Goal: Task Accomplishment & Management: Complete application form

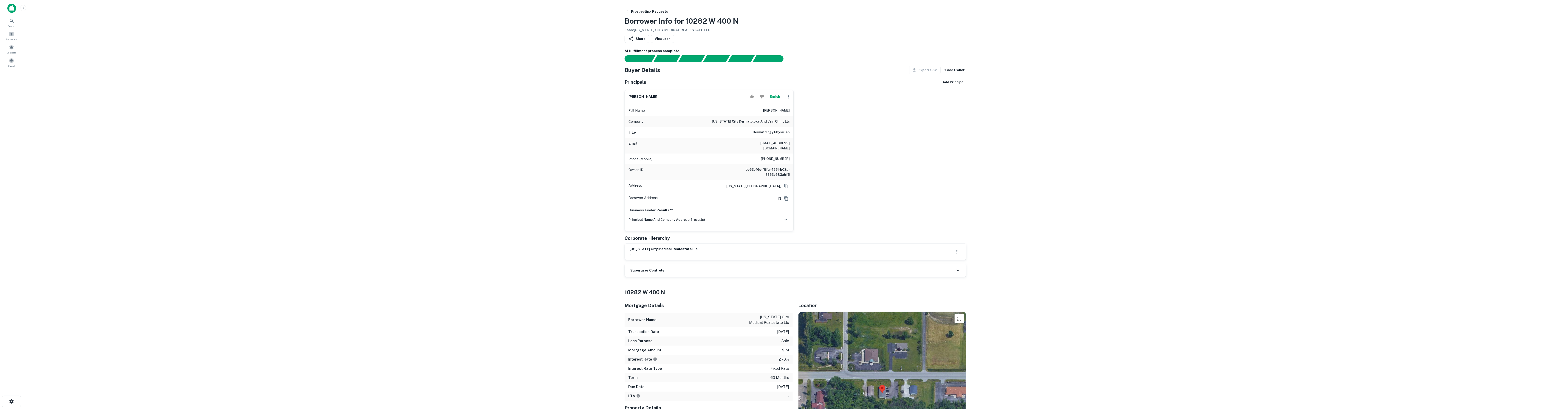
scroll to position [1, 0]
click at [720, 221] on div "principal name and company address ( 2 results)" at bounding box center [709, 218] width 161 height 10
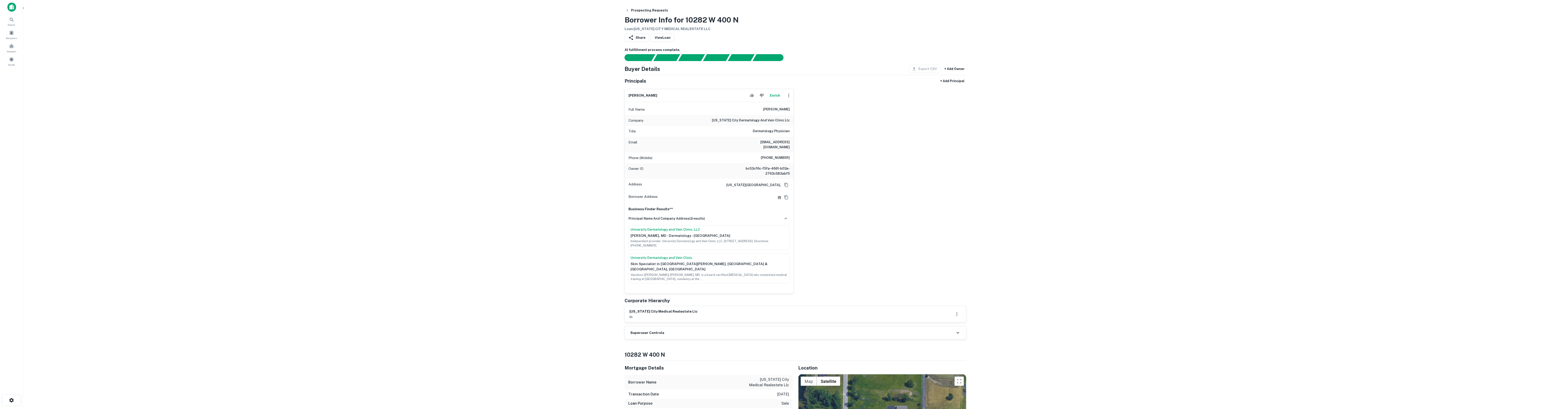
click at [779, 100] on button "Enrich" at bounding box center [775, 95] width 15 height 9
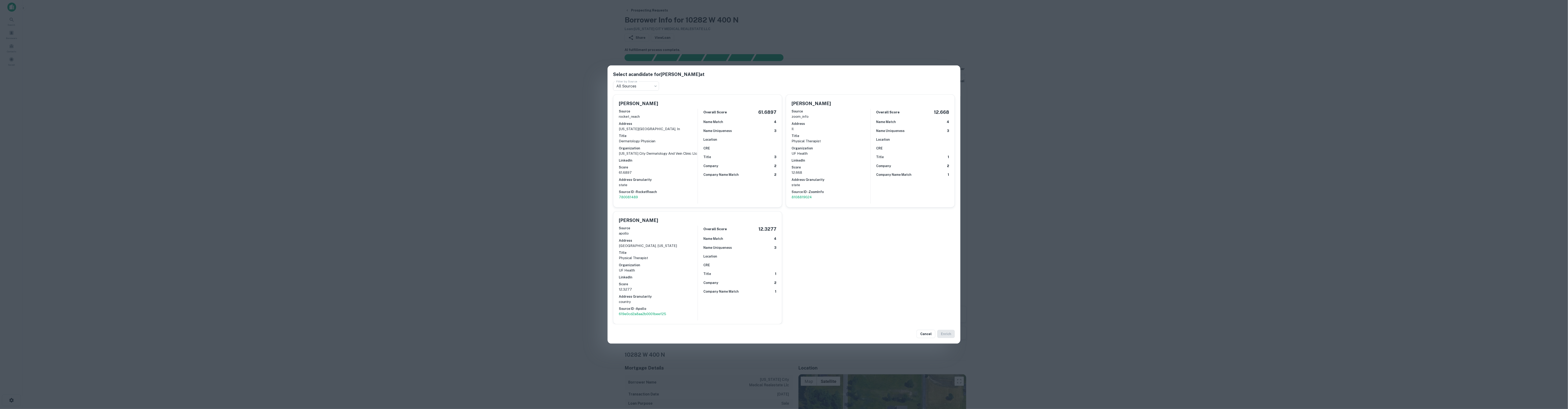
click at [565, 142] on div "Select a candidate for Vassilios Dimitropoulos at Filter by Source All Sources …" at bounding box center [784, 204] width 1568 height 409
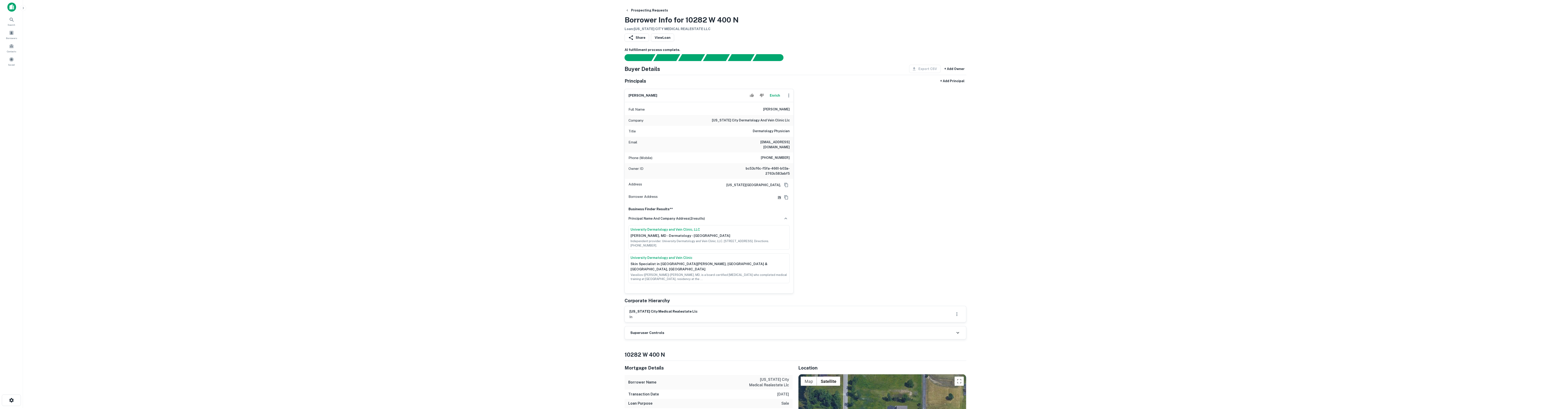
click at [769, 97] on button "Enrich" at bounding box center [775, 95] width 15 height 9
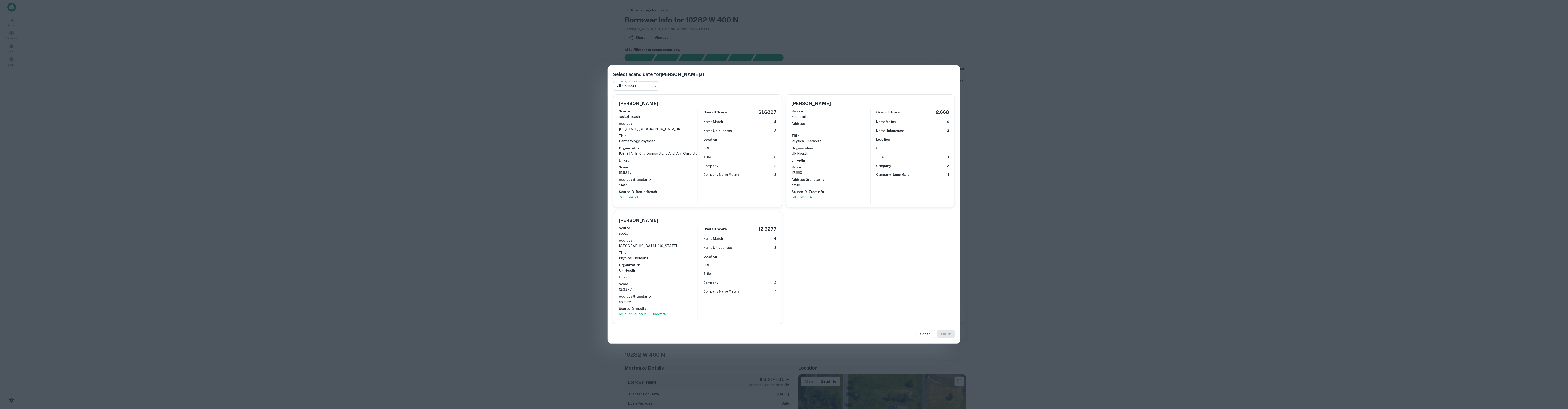
click at [1282, 124] on div "Select a candidate for Vassilios Dimitropoulos at Filter by Source All Sources …" at bounding box center [784, 204] width 1568 height 409
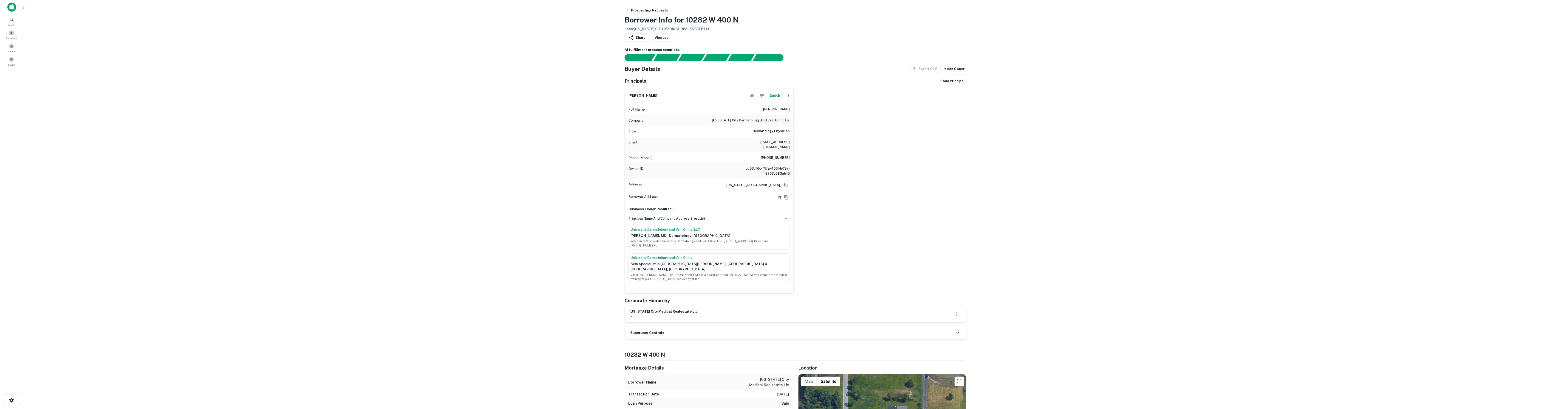
click at [772, 94] on button "Enrich" at bounding box center [775, 95] width 15 height 9
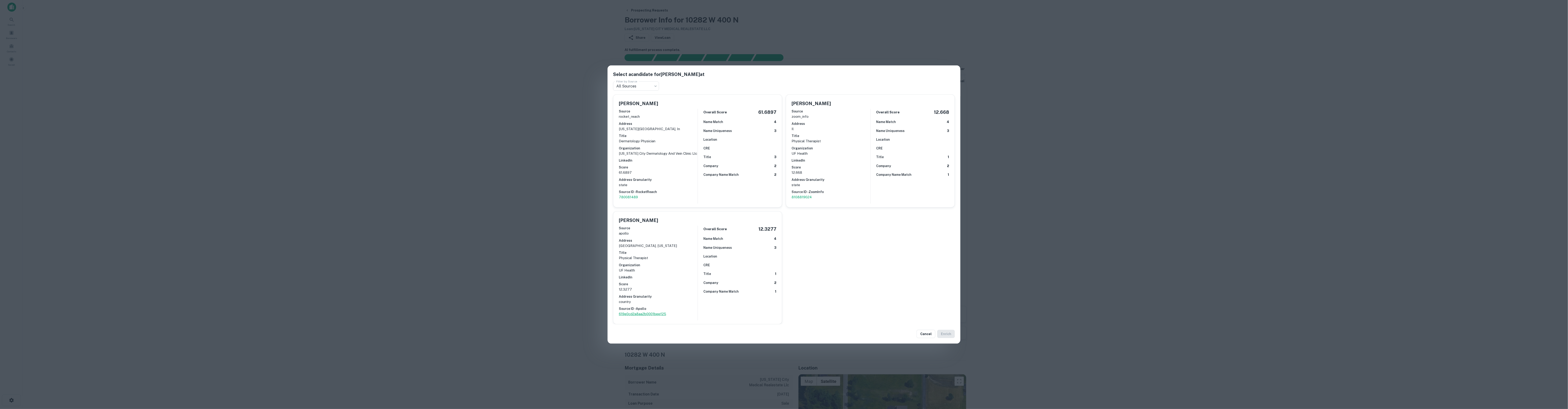
click at [632, 312] on p "619e0cd2a8aa2b0001beef25" at bounding box center [658, 314] width 79 height 5
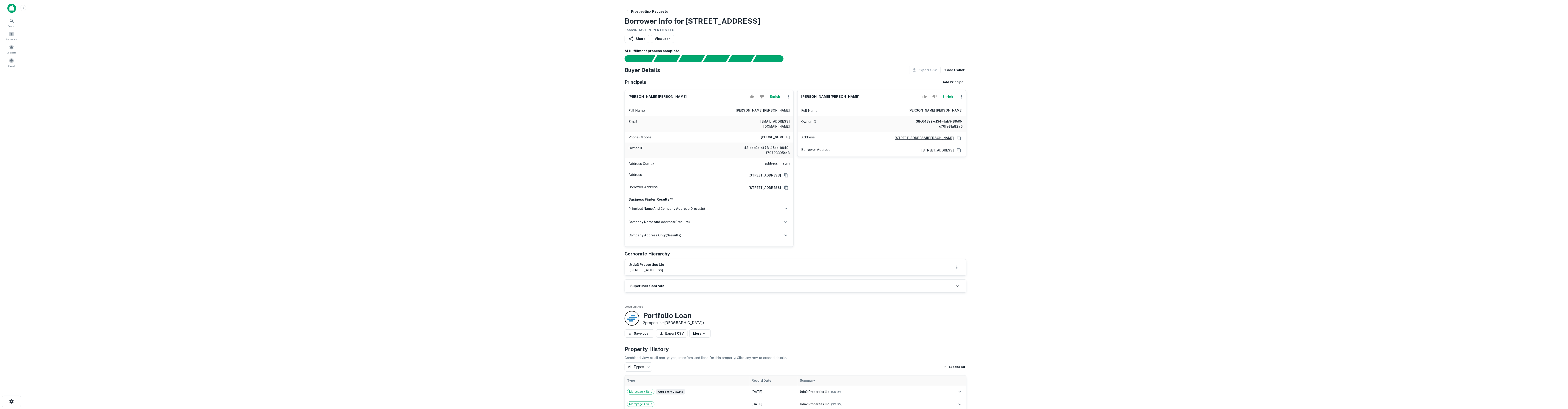
click at [773, 100] on button "Enrich" at bounding box center [775, 96] width 15 height 9
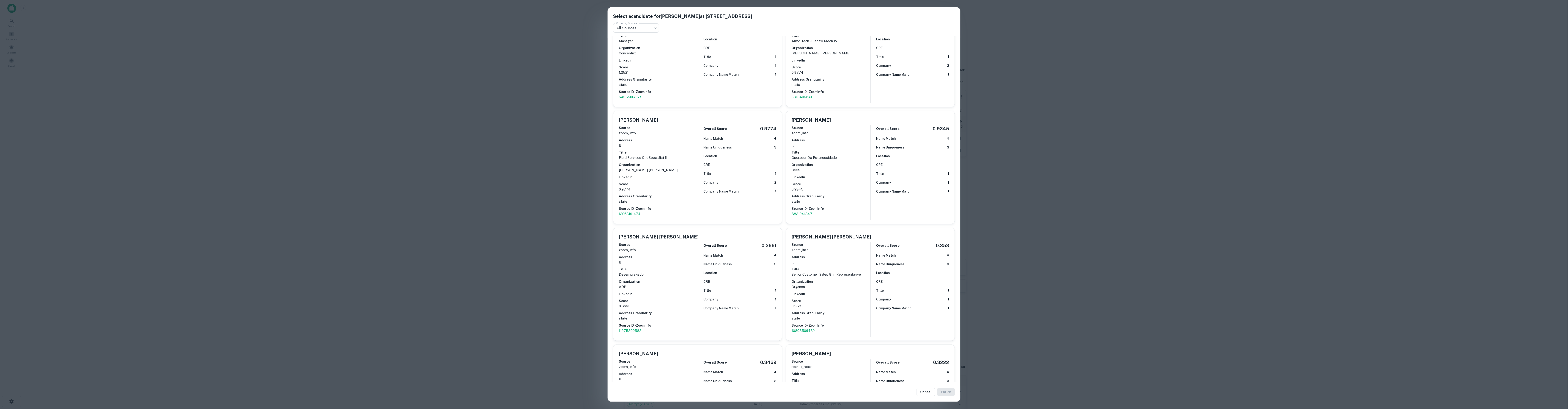
scroll to position [641, 0]
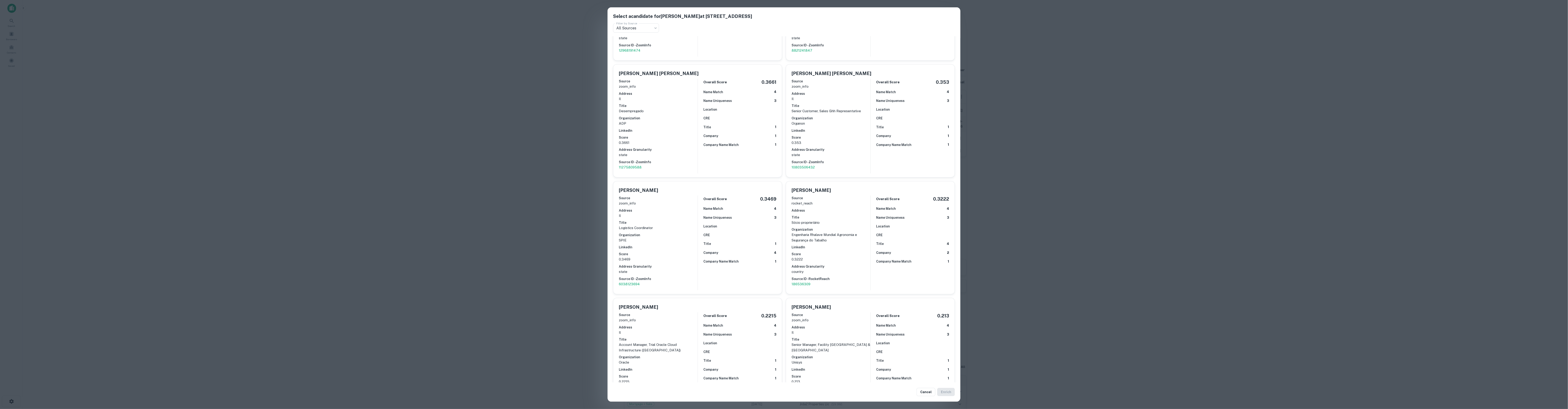
drag, startPoint x: 1108, startPoint y: 151, endPoint x: 1104, endPoint y: 151, distance: 4.0
click at [1108, 151] on div "Select a candidate for Jonas Soiaias Dasilva at 3115 W Augusta Blvd Filter by S…" at bounding box center [784, 204] width 1568 height 409
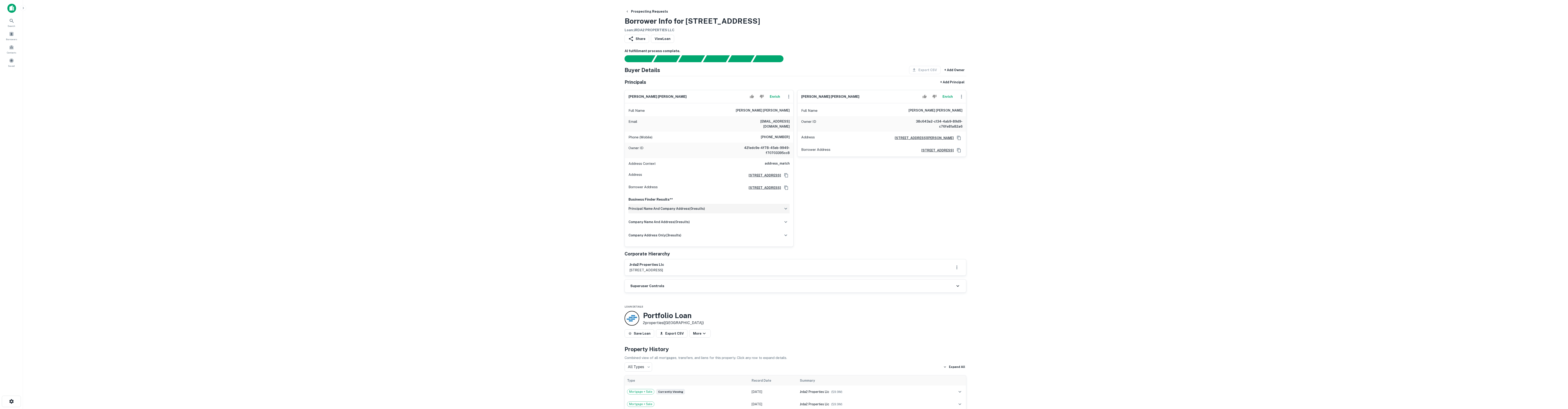
click at [714, 209] on div "principal name and company address ( 0 results)" at bounding box center [709, 209] width 161 height 10
click at [722, 242] on div "company address only ( 3 results)" at bounding box center [709, 237] width 161 height 10
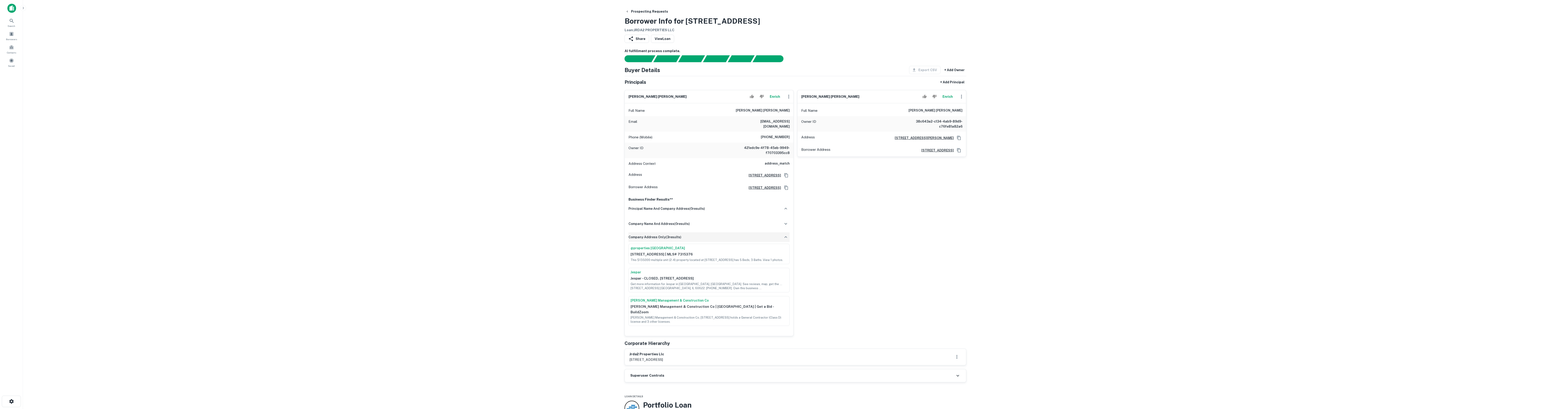
click at [721, 242] on div "company address only ( 3 results)" at bounding box center [709, 237] width 161 height 10
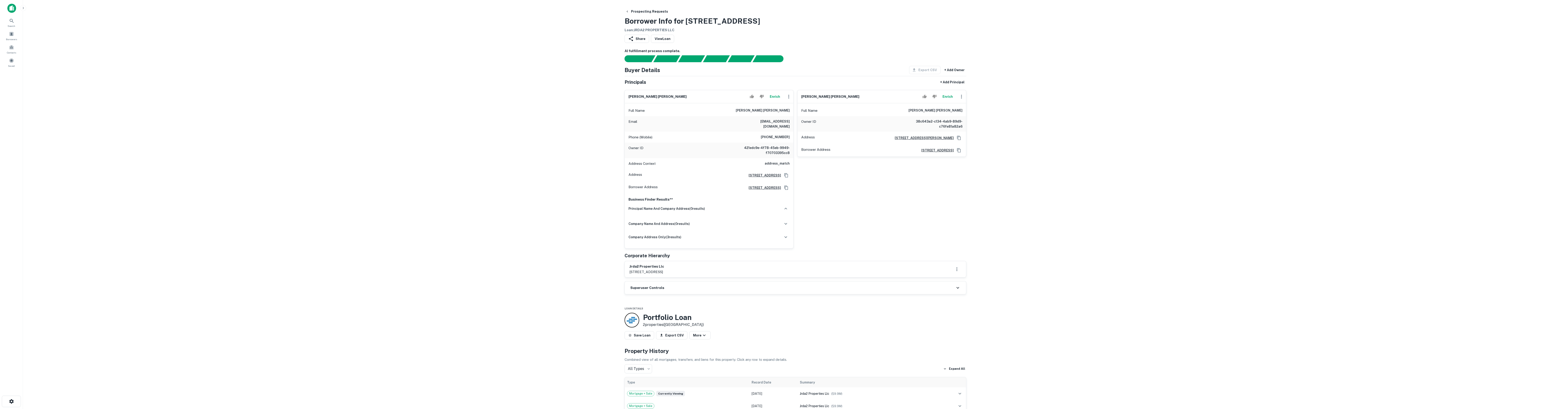
click at [947, 100] on button "Enrich" at bounding box center [948, 96] width 15 height 9
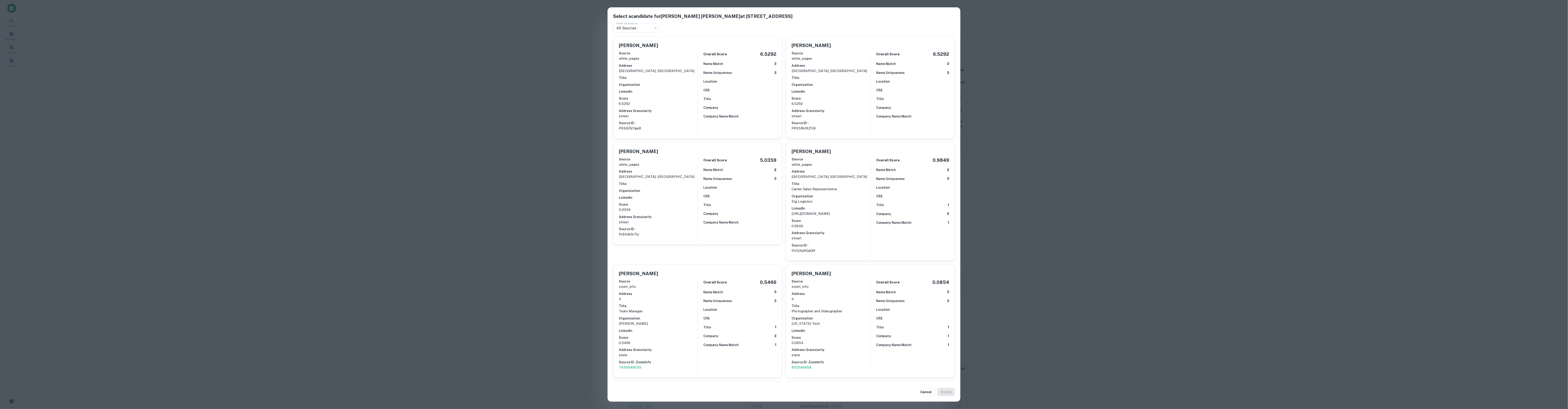
click at [577, 140] on div "Select a candidate for JONAH ANDREW DA SILVA at 3115 w. augusta blvd. Filter by…" at bounding box center [784, 204] width 1568 height 409
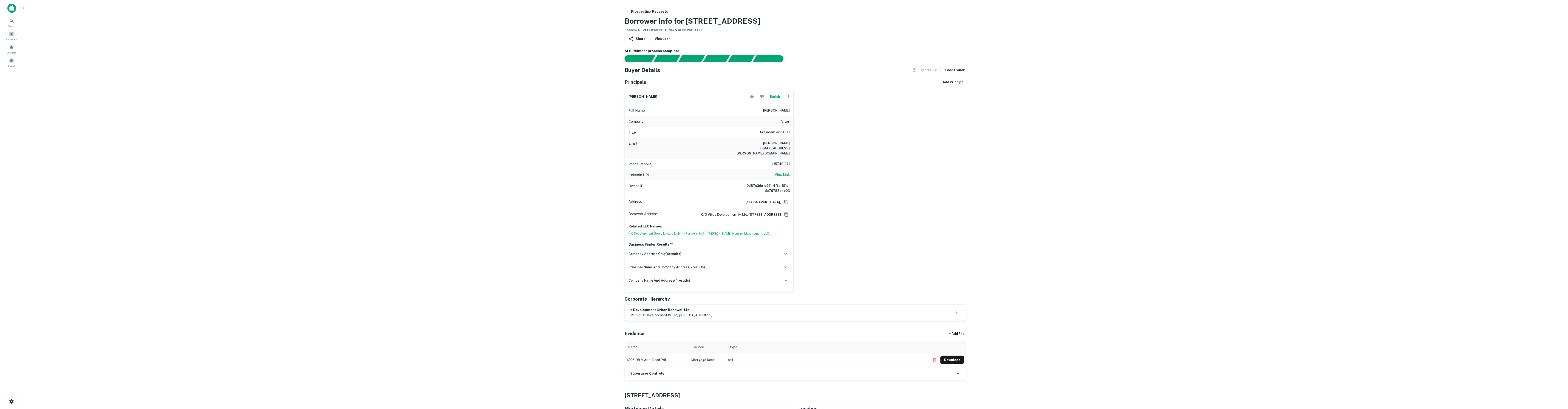
click at [21, 7] on button "button" at bounding box center [23, 8] width 6 height 6
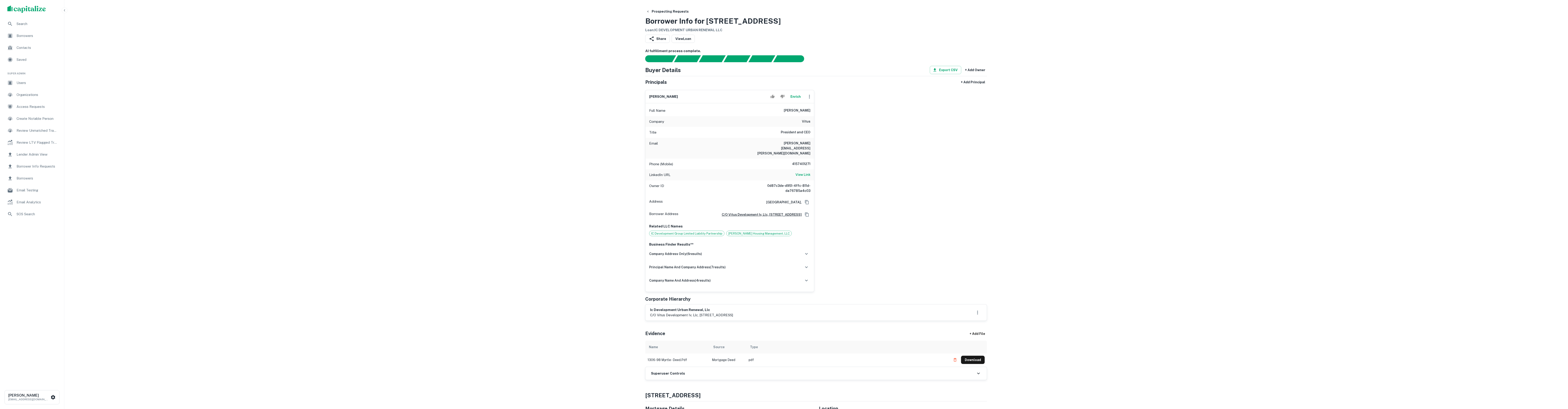
click at [49, 165] on span "Borrower Info Requests" at bounding box center [37, 166] width 41 height 5
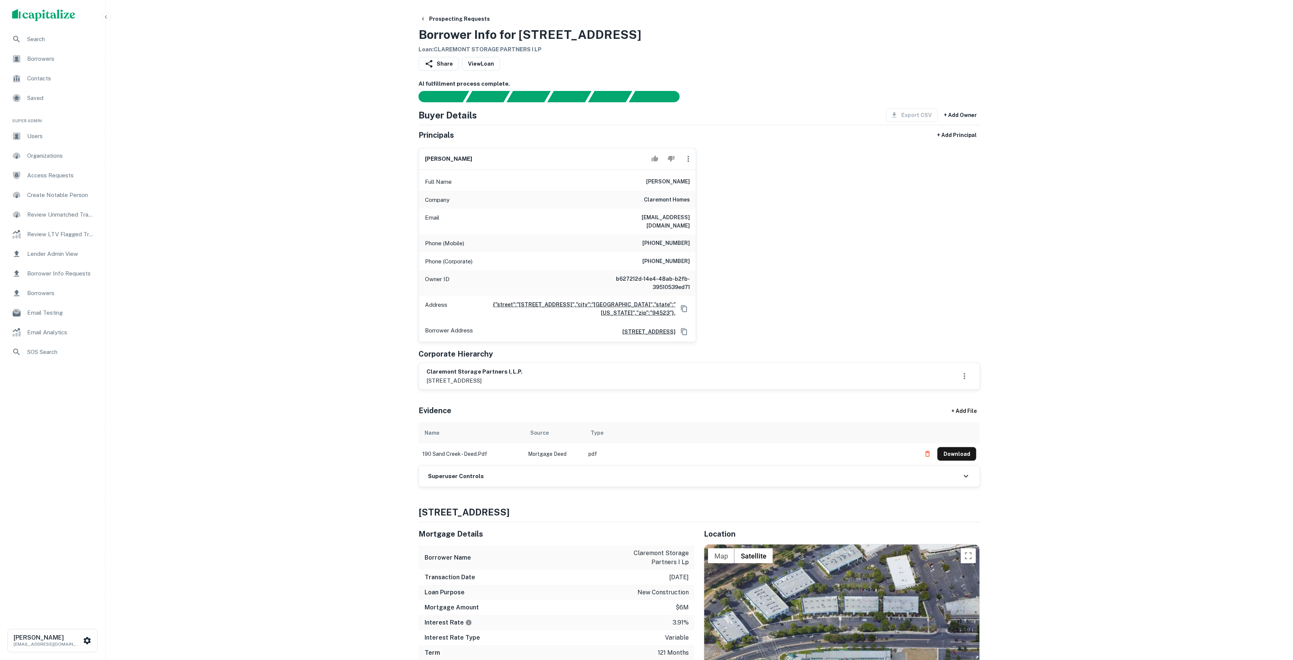
drag, startPoint x: 429, startPoint y: 380, endPoint x: 590, endPoint y: 383, distance: 160.8
click at [590, 383] on div "claremont storage partners i, l.p. 380 civic drive, suite 200 c, pleasant hill,…" at bounding box center [699, 376] width 561 height 26
drag, startPoint x: 833, startPoint y: 135, endPoint x: 258, endPoint y: 131, distance: 574.4
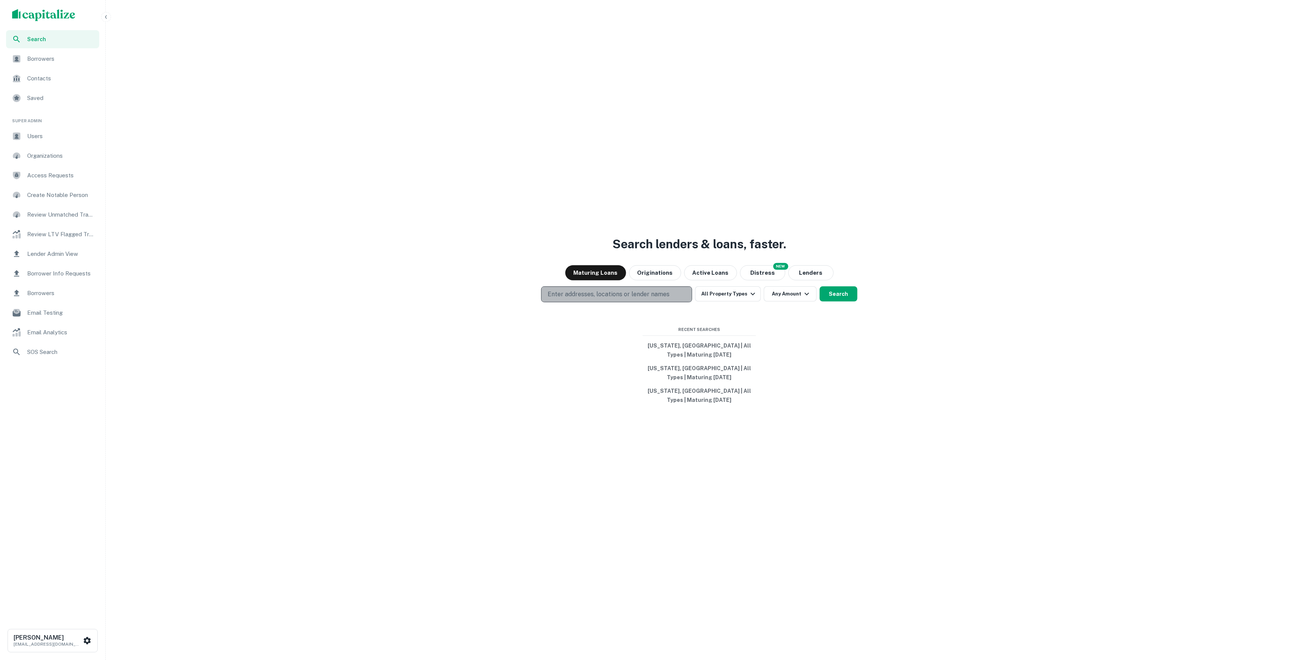
click at [610, 291] on p "Enter addresses, locations or lender names" at bounding box center [609, 294] width 122 height 9
type input "********"
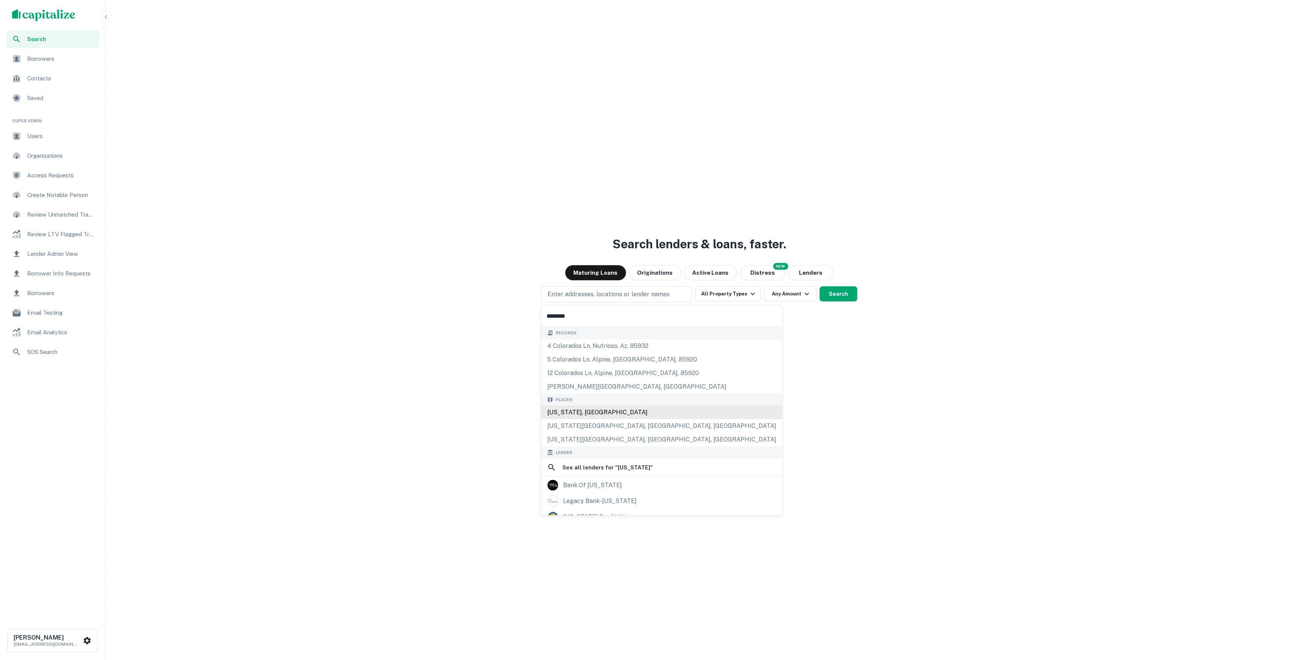
click at [652, 414] on div "[US_STATE], [GEOGRAPHIC_DATA]" at bounding box center [661, 413] width 241 height 14
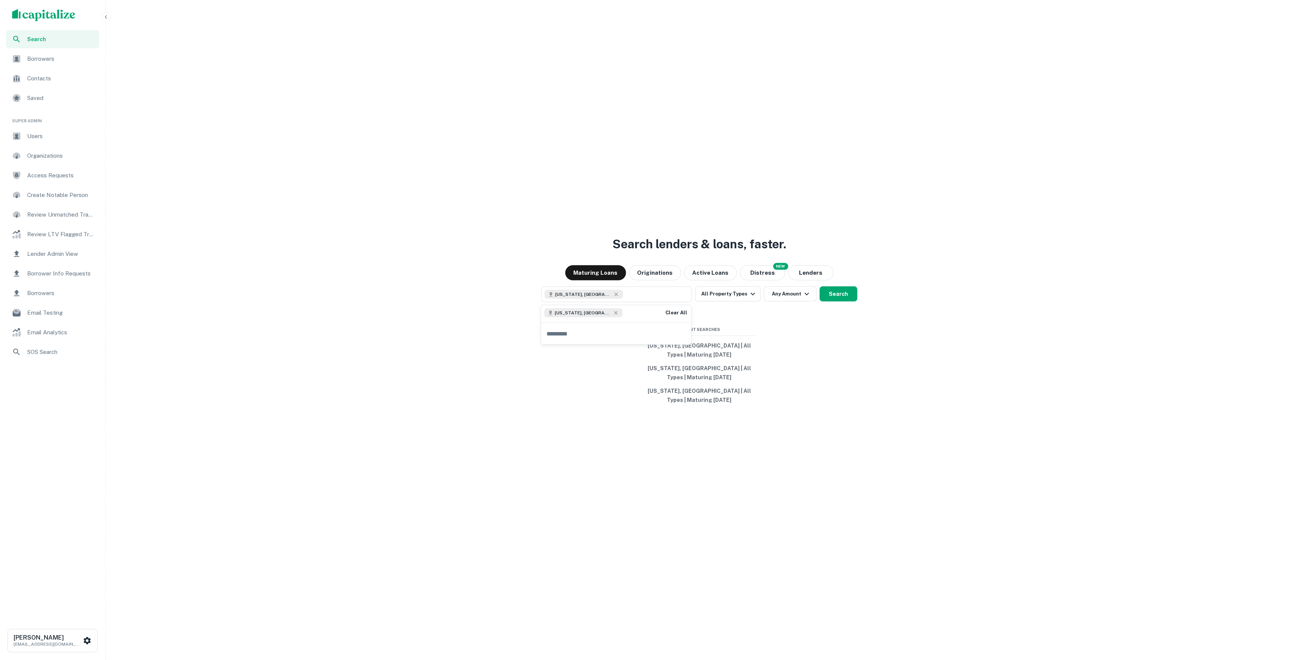
click at [853, 353] on div "Search lenders & loans, faster. Maturing Loans Originations Active Loans NEW Di…" at bounding box center [699, 348] width 1181 height 660
click at [748, 294] on icon "button" at bounding box center [752, 293] width 9 height 9
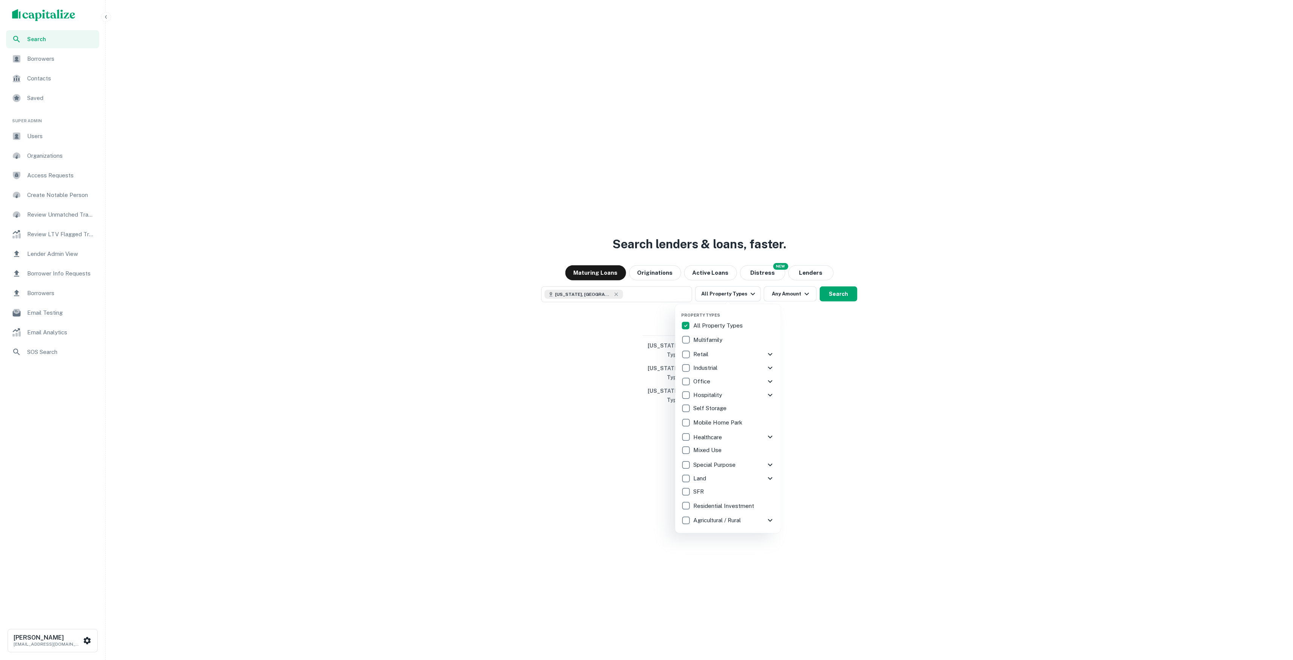
drag, startPoint x: 720, startPoint y: 326, endPoint x: 719, endPoint y: 333, distance: 6.5
click at [720, 326] on p "All Property Types" at bounding box center [718, 325] width 51 height 9
click at [718, 342] on p "Multifamily" at bounding box center [708, 339] width 31 height 9
click at [828, 340] on div at bounding box center [646, 330] width 1293 height 660
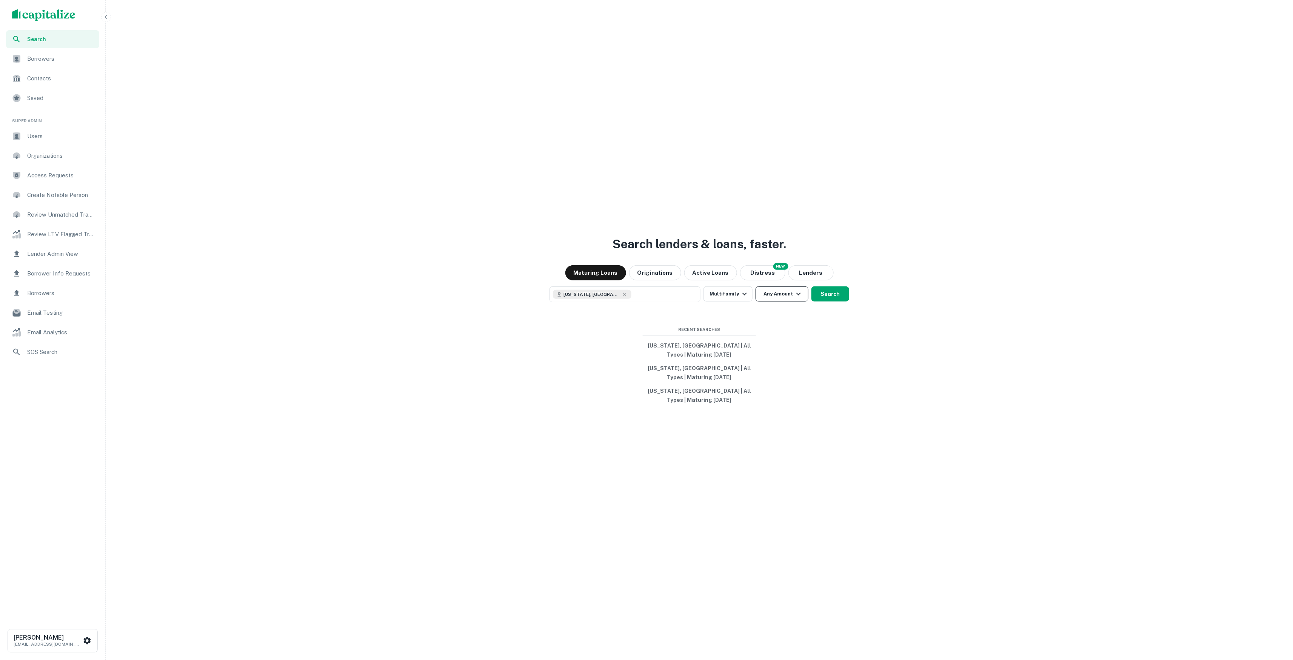
click at [787, 292] on button "Any Amount" at bounding box center [782, 293] width 53 height 15
type input "**"
type input "********"
drag, startPoint x: 905, startPoint y: 417, endPoint x: 849, endPoint y: 334, distance: 100.4
click at [903, 414] on div at bounding box center [646, 330] width 1293 height 660
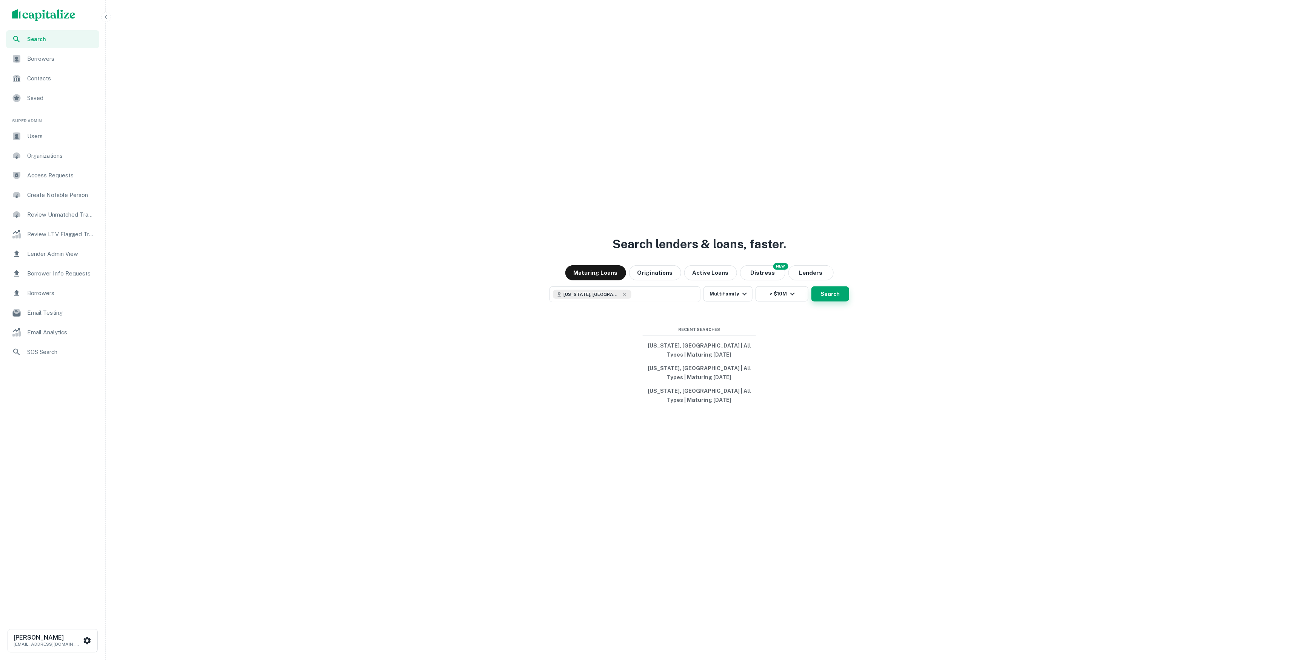
click at [831, 288] on button "Search" at bounding box center [830, 293] width 38 height 15
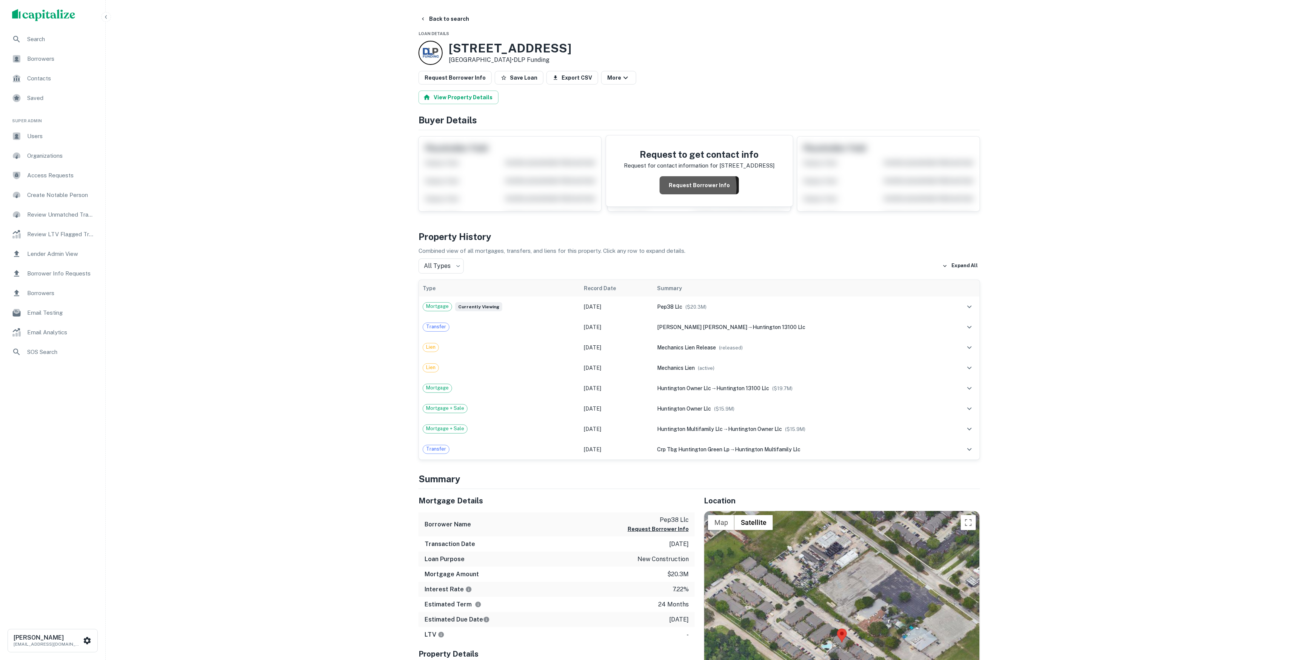
click at [685, 192] on button "Request Borrower Info" at bounding box center [699, 185] width 79 height 18
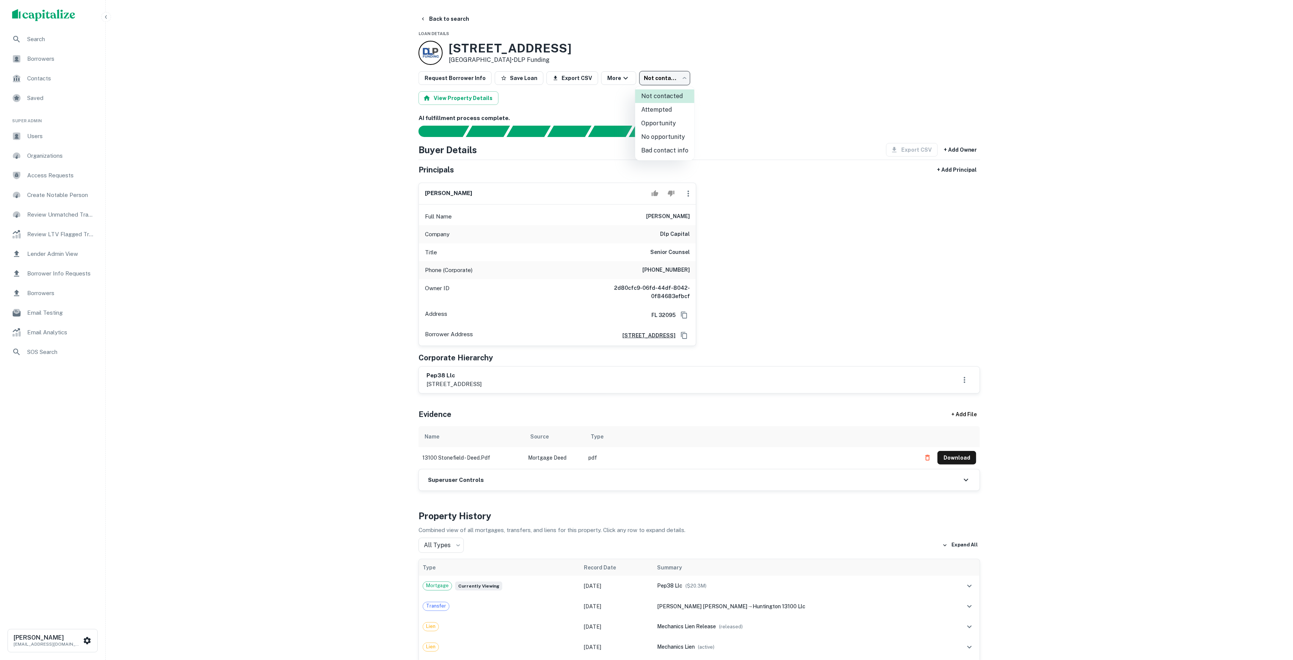
click at [668, 83] on body "Search Borrowers Contacts Saved Super Admin Users Organizations Access Requests…" at bounding box center [646, 330] width 1293 height 660
click at [687, 149] on li "Bad contact info" at bounding box center [664, 151] width 59 height 14
type input "**********"
click at [734, 118] on h6 "AI fulfillment process complete." at bounding box center [700, 118] width 562 height 9
click at [66, 642] on p "[EMAIL_ADDRESS][DOMAIN_NAME]" at bounding box center [48, 644] width 68 height 7
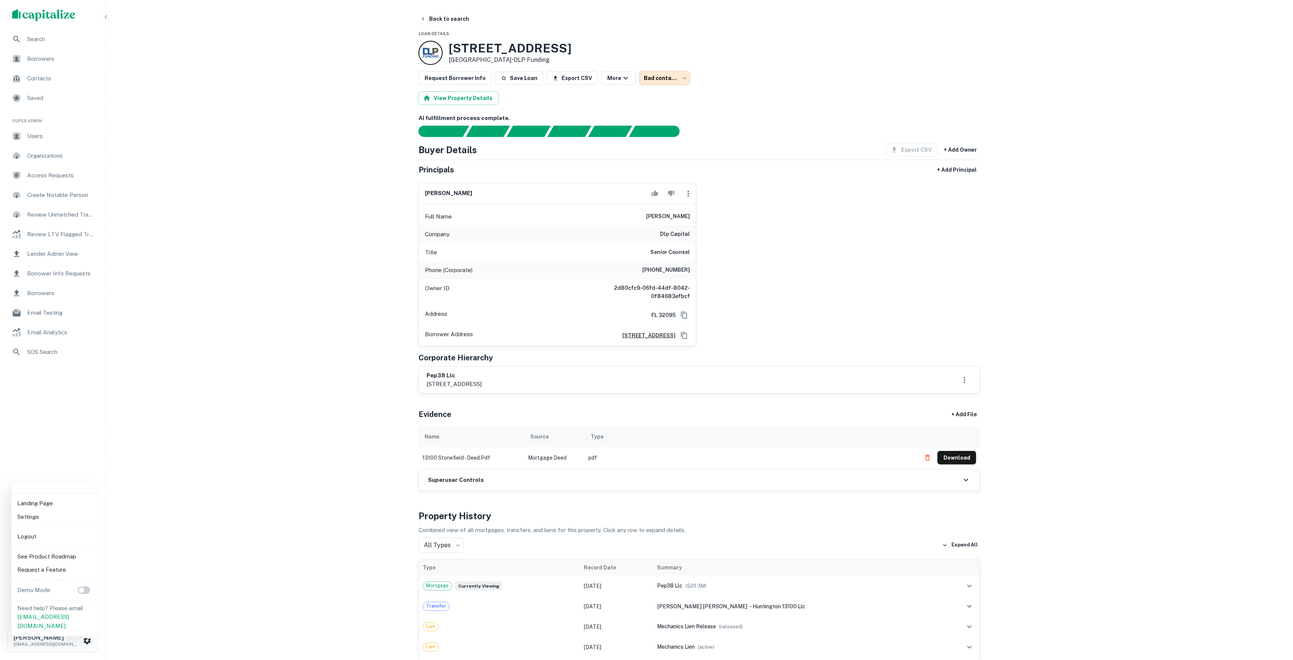
click at [44, 533] on li "Logout" at bounding box center [54, 537] width 81 height 14
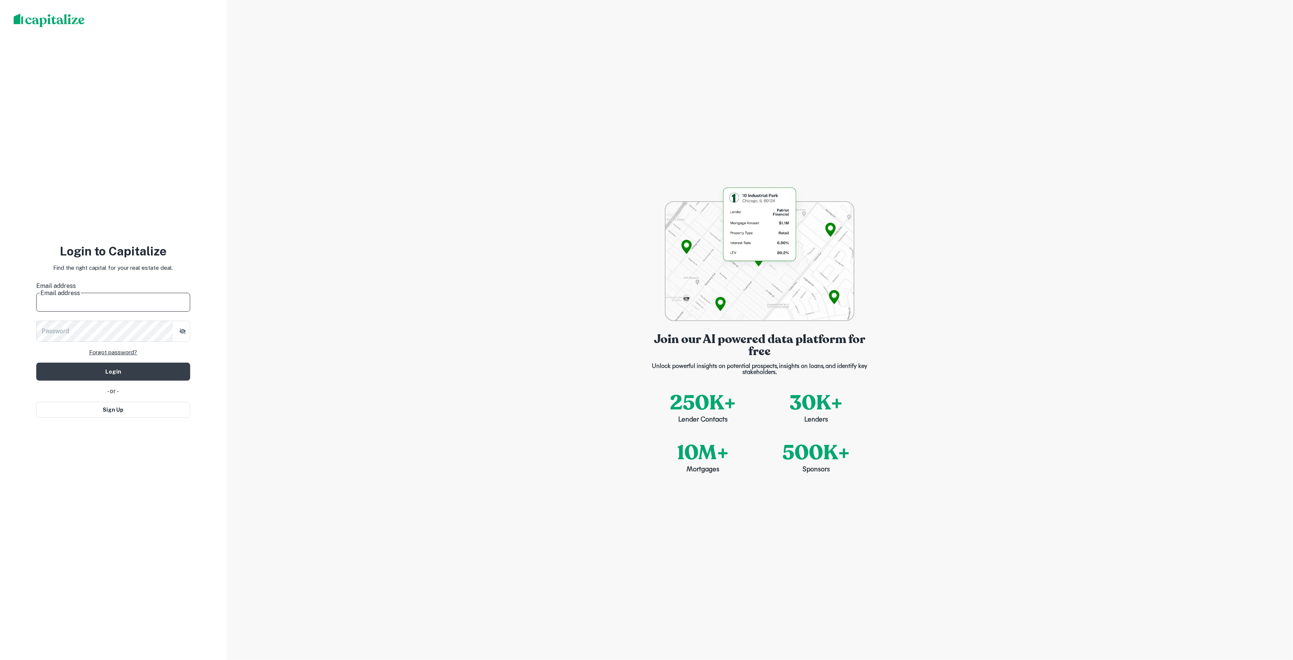
click at [241, 402] on div "Join our AI powered data platform for free Unlock powerful insights on potentia…" at bounding box center [759, 330] width 1066 height 660
drag, startPoint x: 171, startPoint y: 406, endPoint x: 165, endPoint y: 404, distance: 5.9
click at [171, 406] on button "Sign Up" at bounding box center [113, 405] width 154 height 16
select select "**"
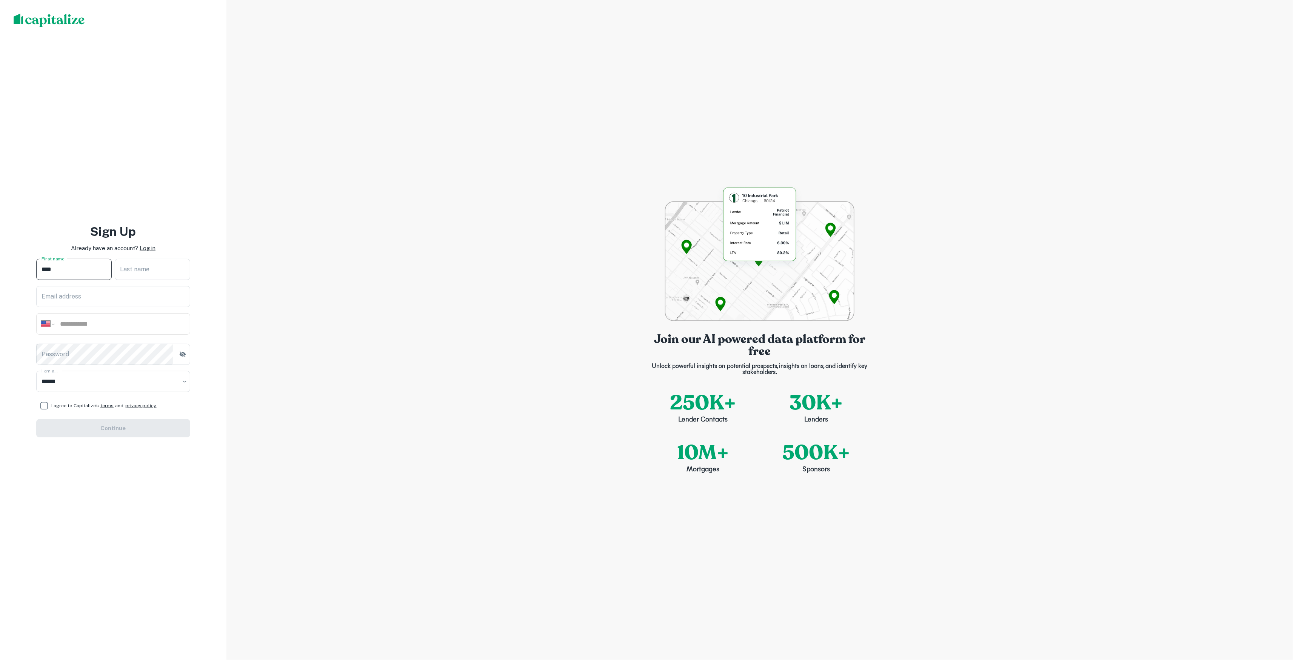
type input "****"
type input "*****"
click at [60, 269] on input "****" at bounding box center [73, 269] width 75 height 21
type input "*****"
type input "**********"
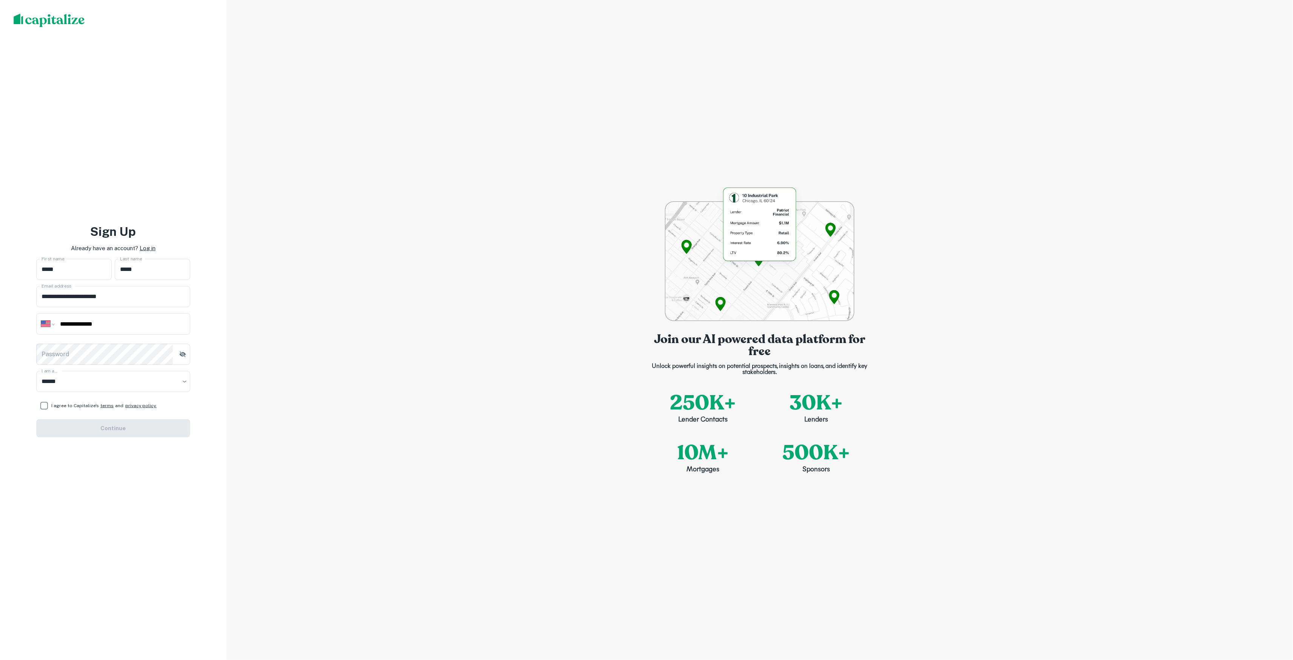
type input "**********"
click at [64, 422] on button "Continue" at bounding box center [113, 428] width 154 height 18
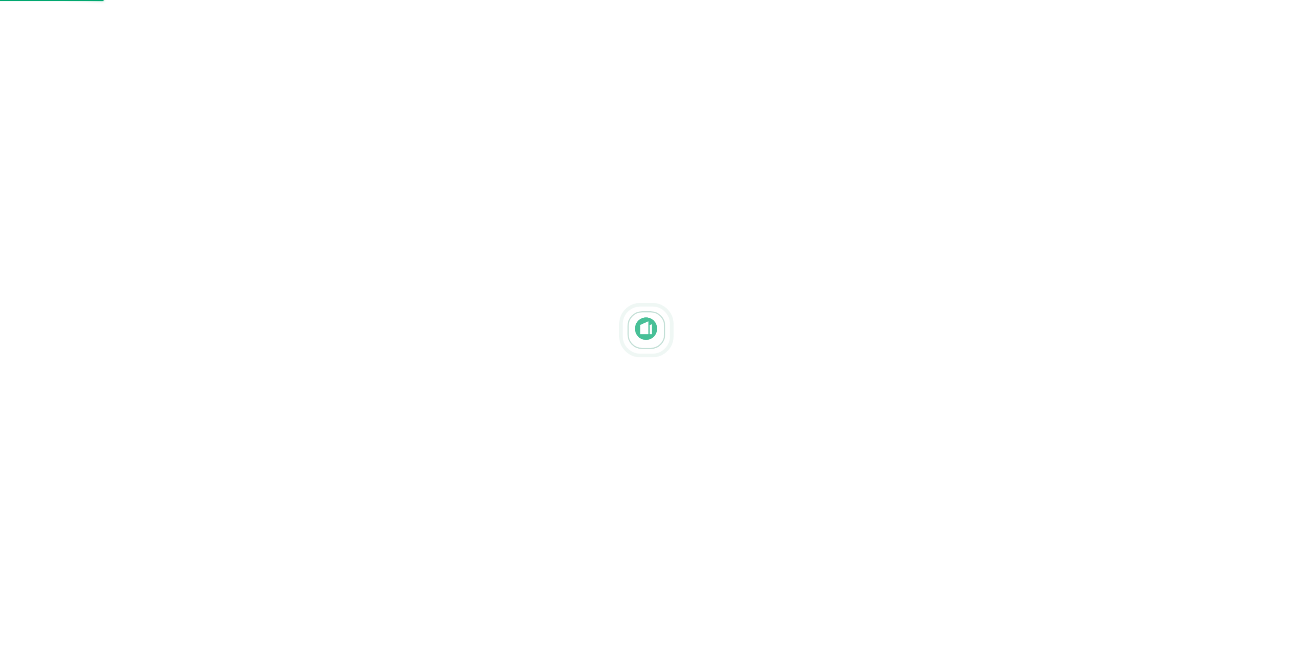
select select "**"
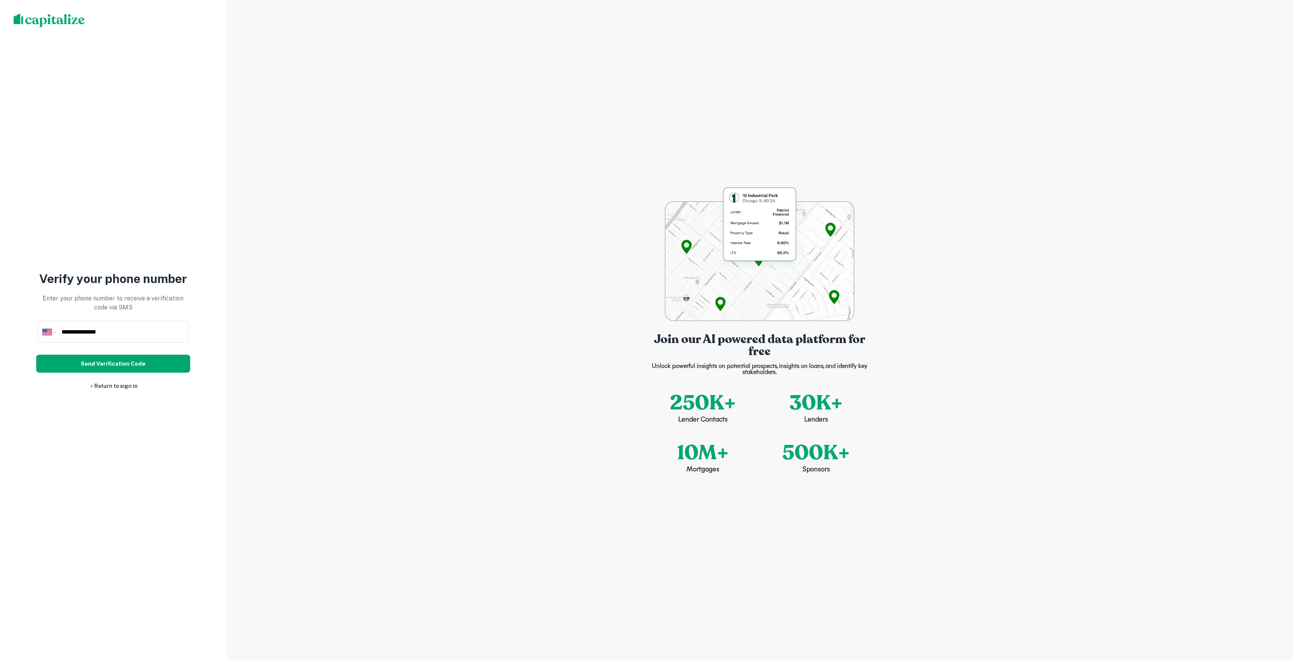
click at [123, 357] on button "Send Verification Code" at bounding box center [113, 364] width 154 height 18
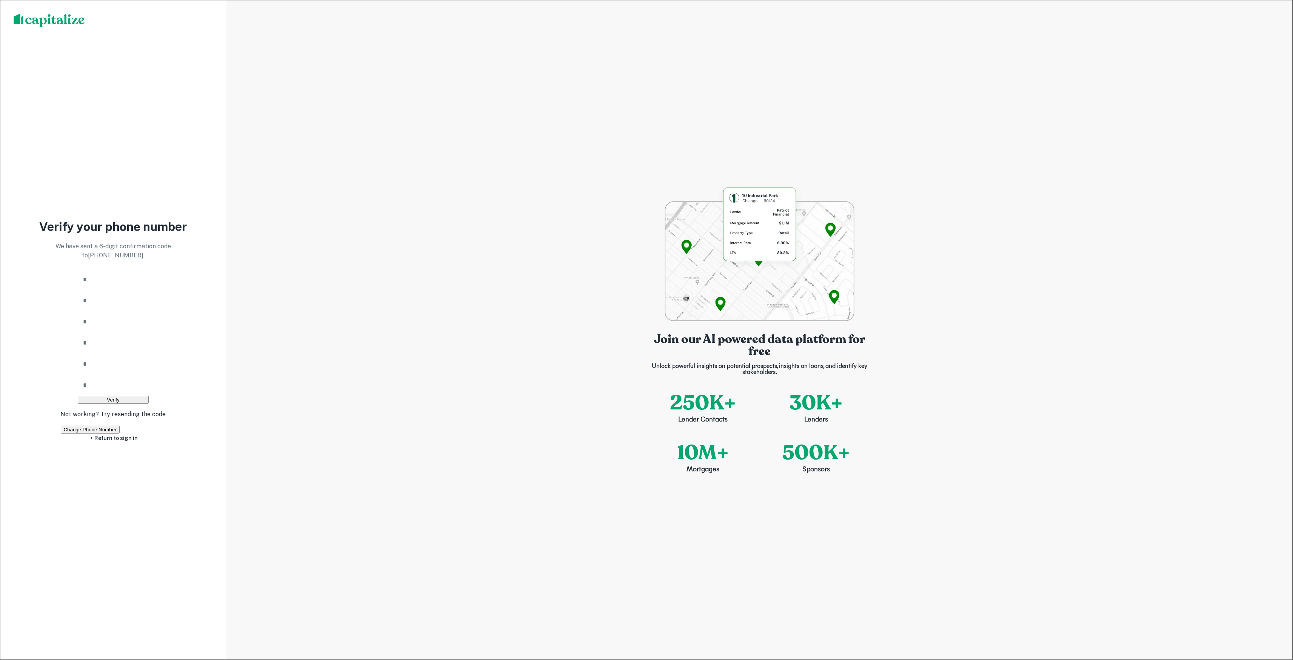
type input "*"
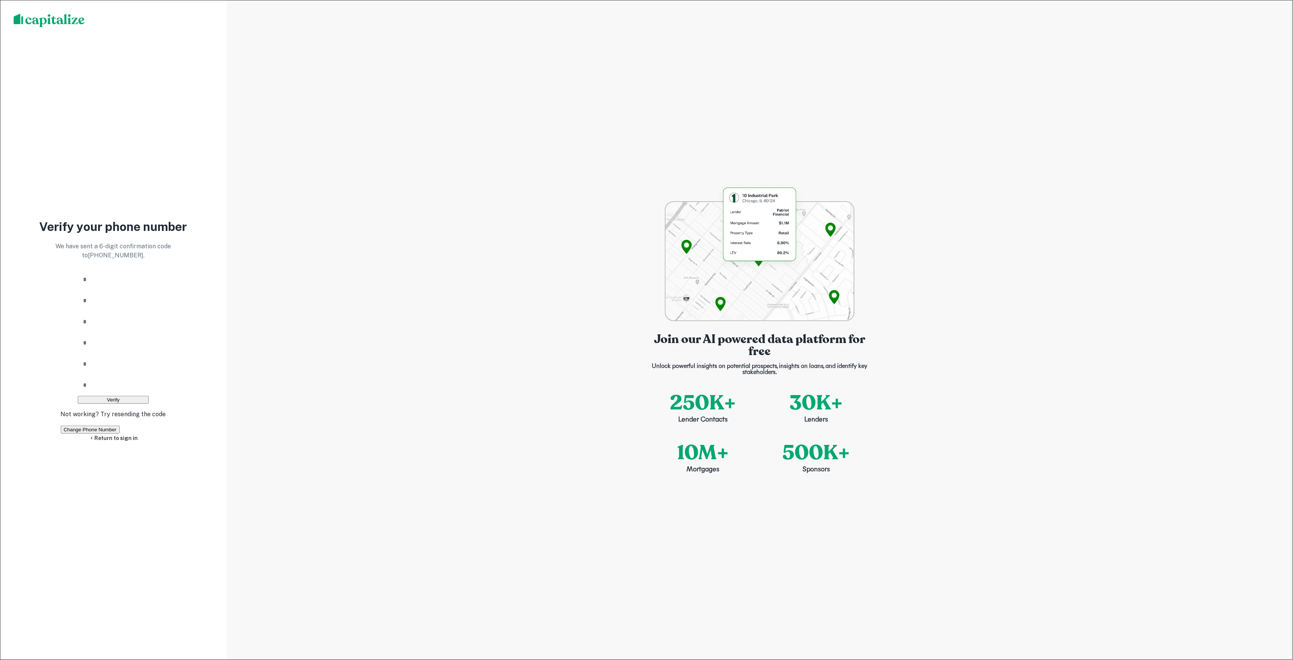
type input "*"
click at [113, 396] on button "Verify" at bounding box center [113, 400] width 71 height 8
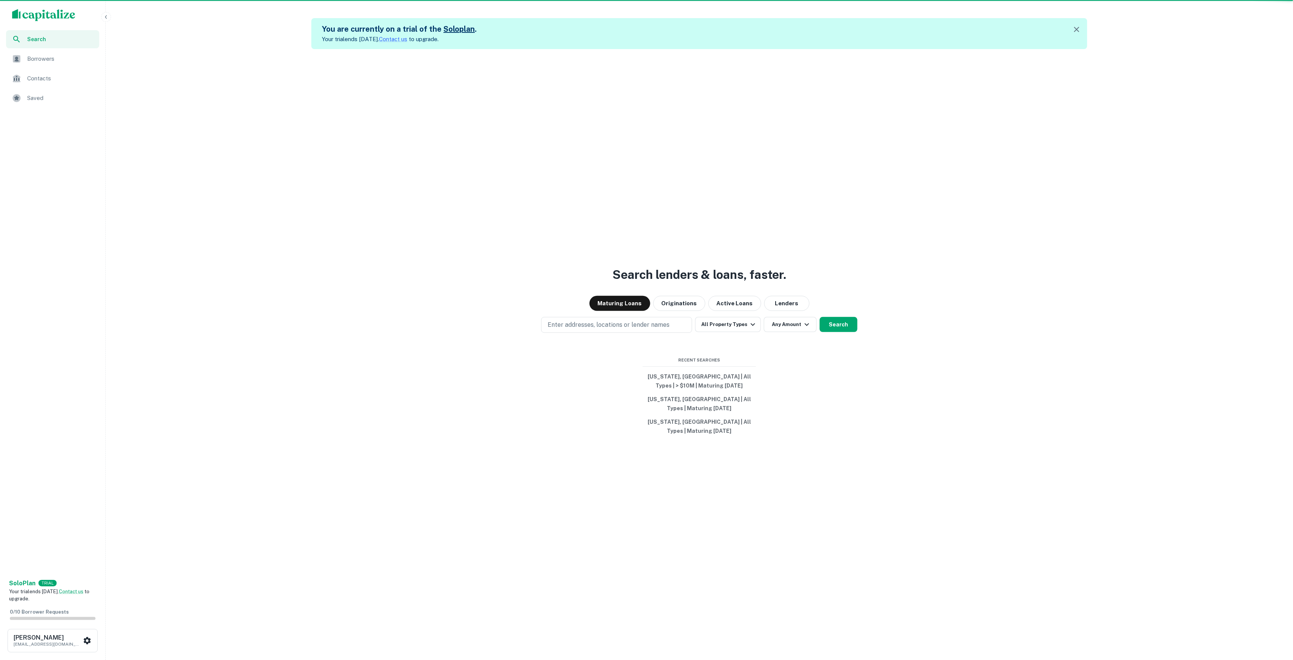
click at [128, 345] on div "Search lenders & loans, faster. Maturing Loans Originations Active Loans Lender…" at bounding box center [699, 379] width 1181 height 660
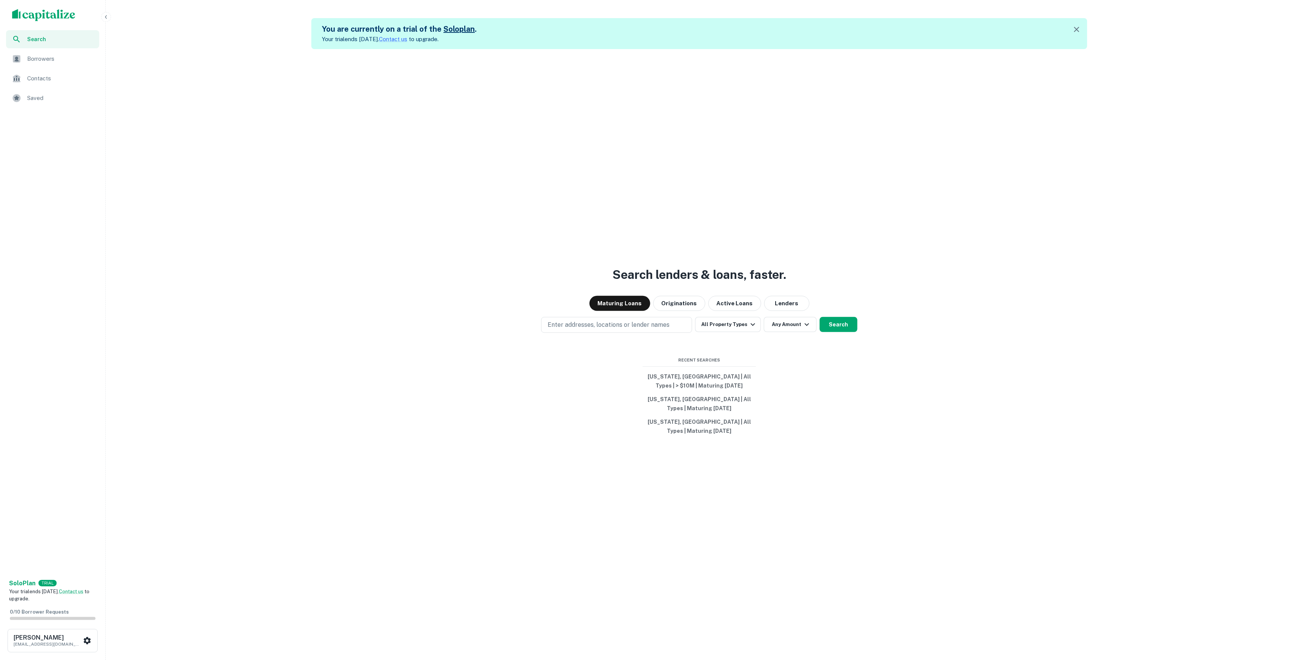
click at [334, 343] on div "Search lenders & loans, faster. Maturing Loans Originations Active Loans Lender…" at bounding box center [699, 379] width 1181 height 660
click at [688, 377] on button "Colorado, USA | All Types | > $10M | Maturing In 1 Year" at bounding box center [699, 381] width 113 height 23
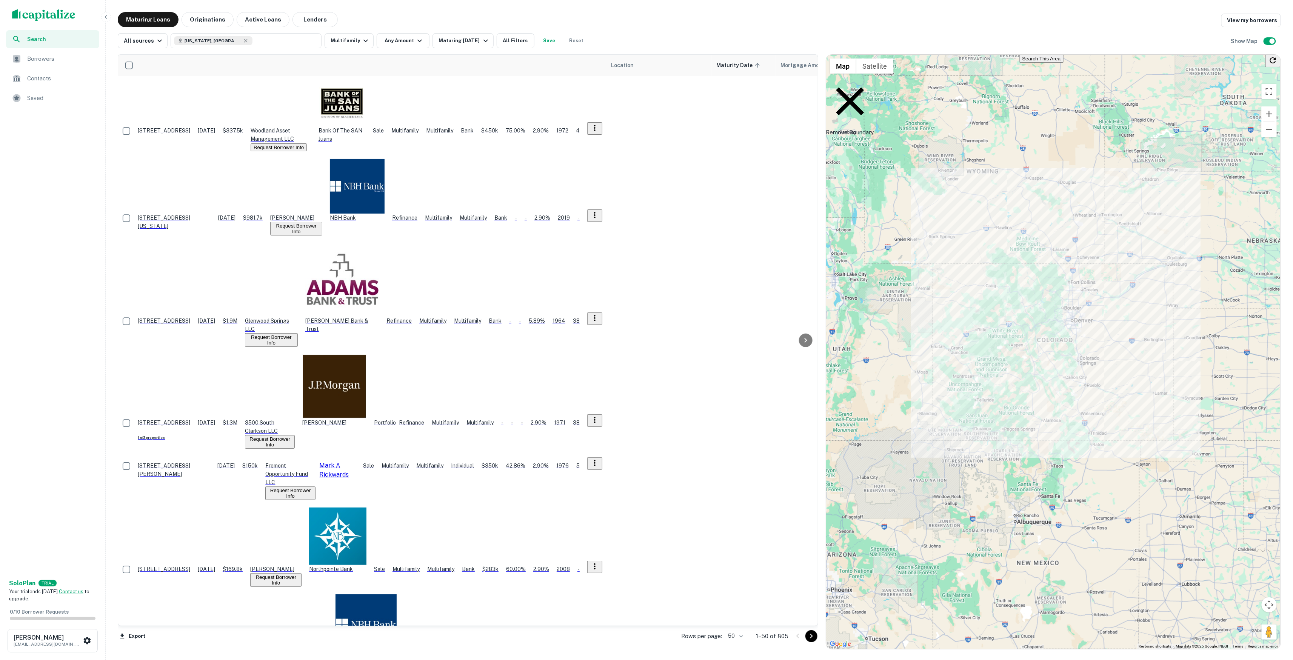
click at [190, 126] on p "410 Mountain View Pl Woodland Park, CO 80863" at bounding box center [164, 130] width 52 height 8
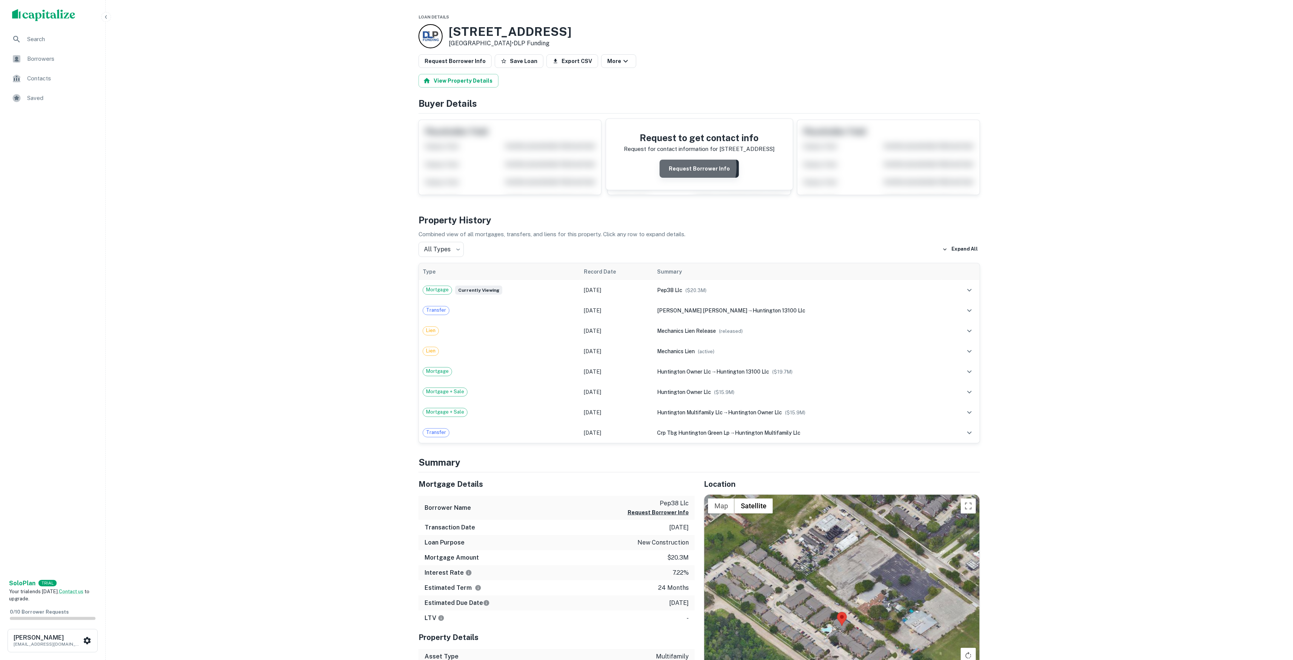
click at [685, 172] on button "Request Borrower Info" at bounding box center [699, 169] width 79 height 18
